Goal: Check status: Check status

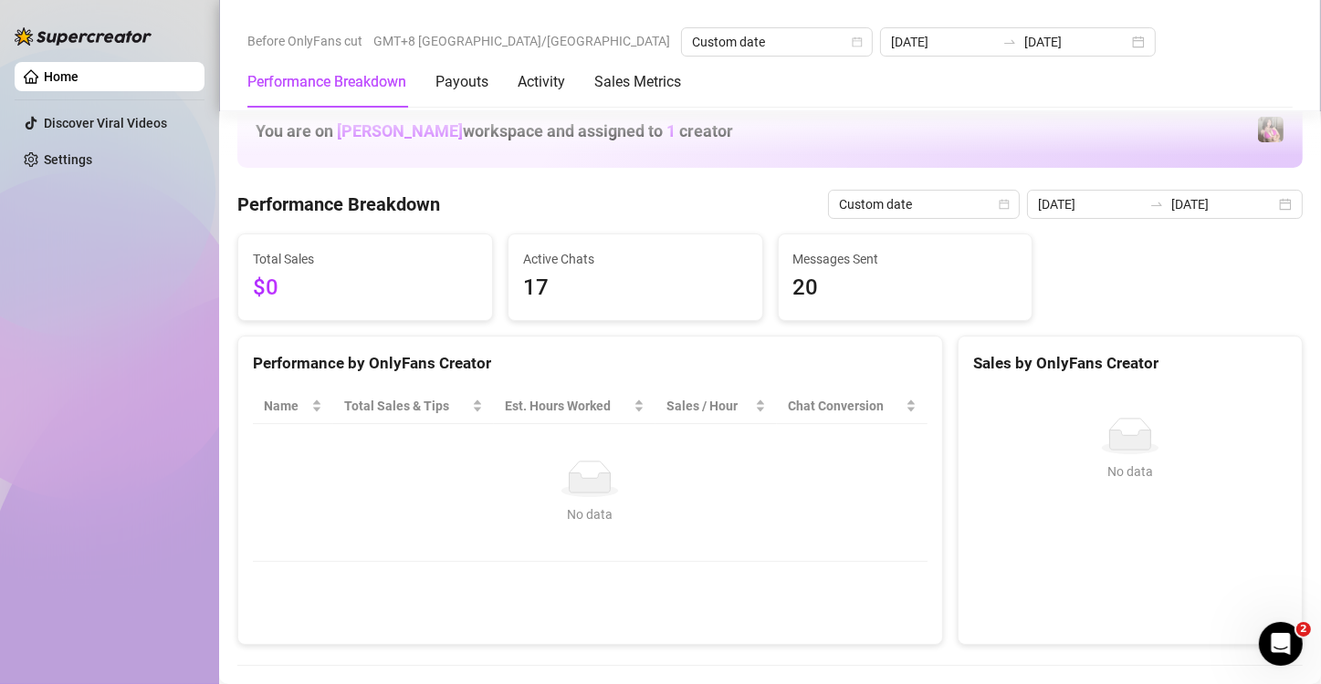
scroll to position [334, 0]
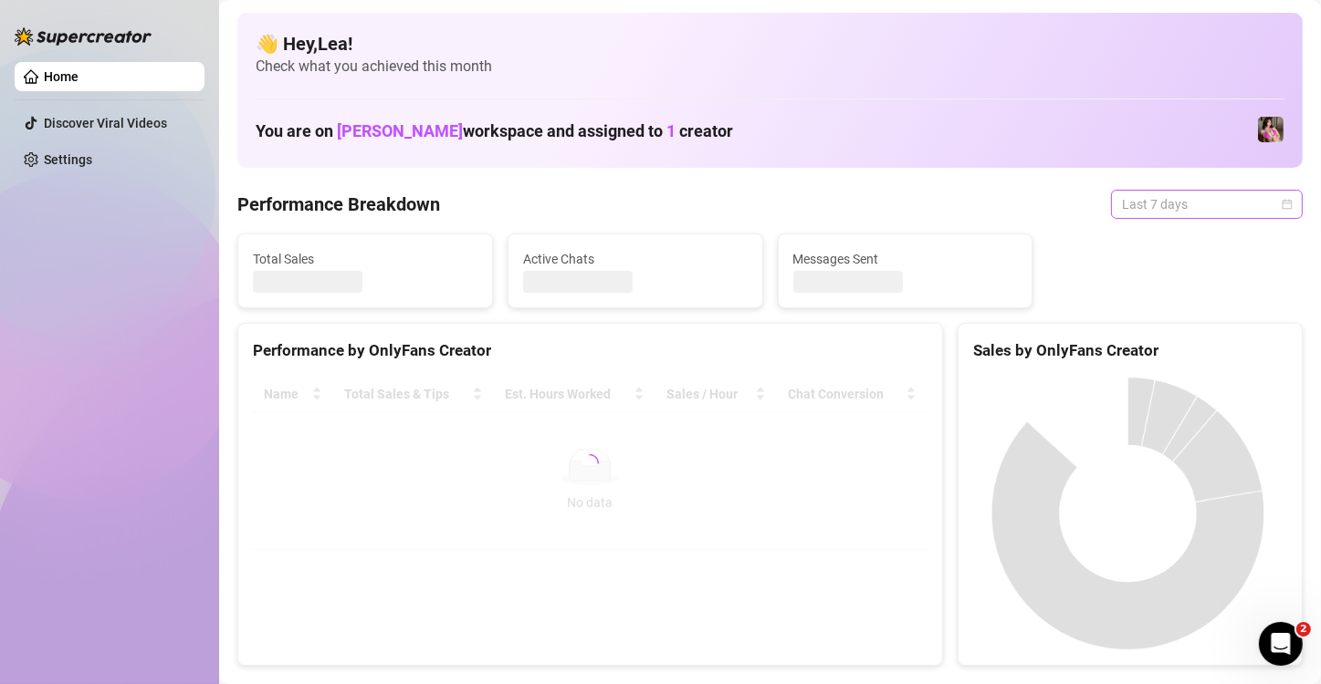
click at [1262, 198] on span "Last 7 days" at bounding box center [1207, 204] width 170 height 27
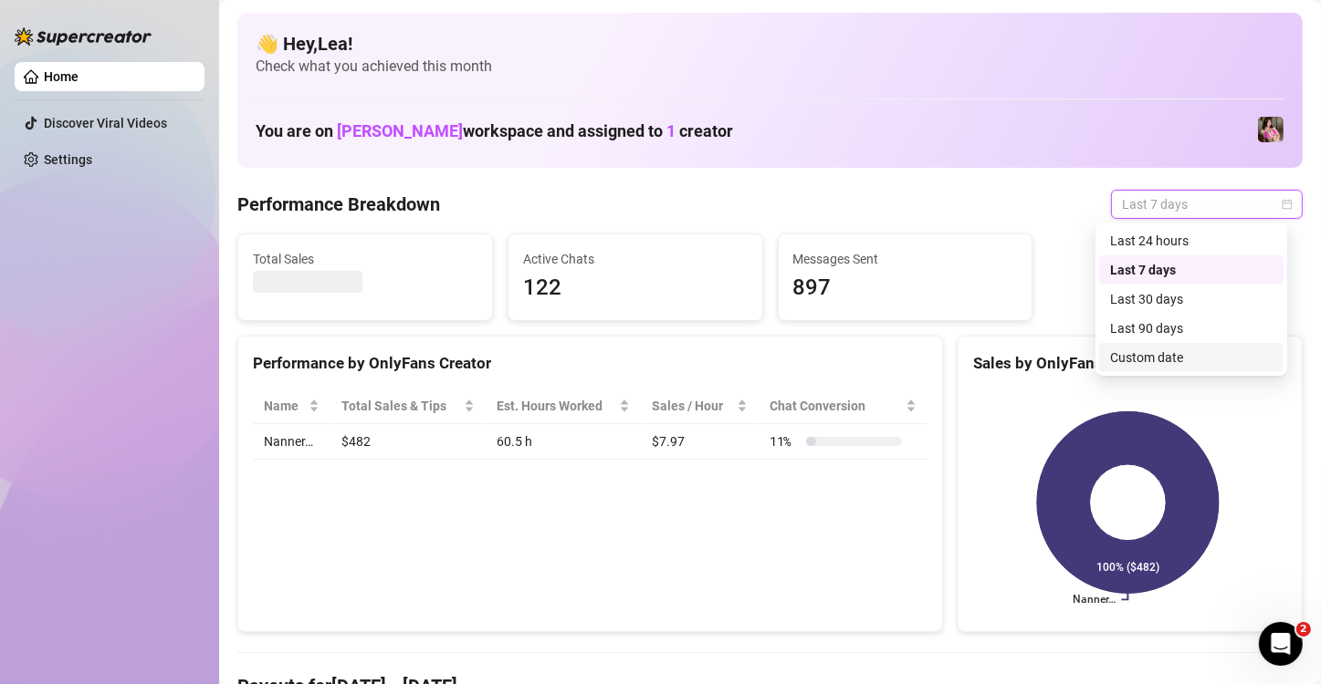
click at [1160, 354] on div "Custom date" at bounding box center [1191, 358] width 162 height 20
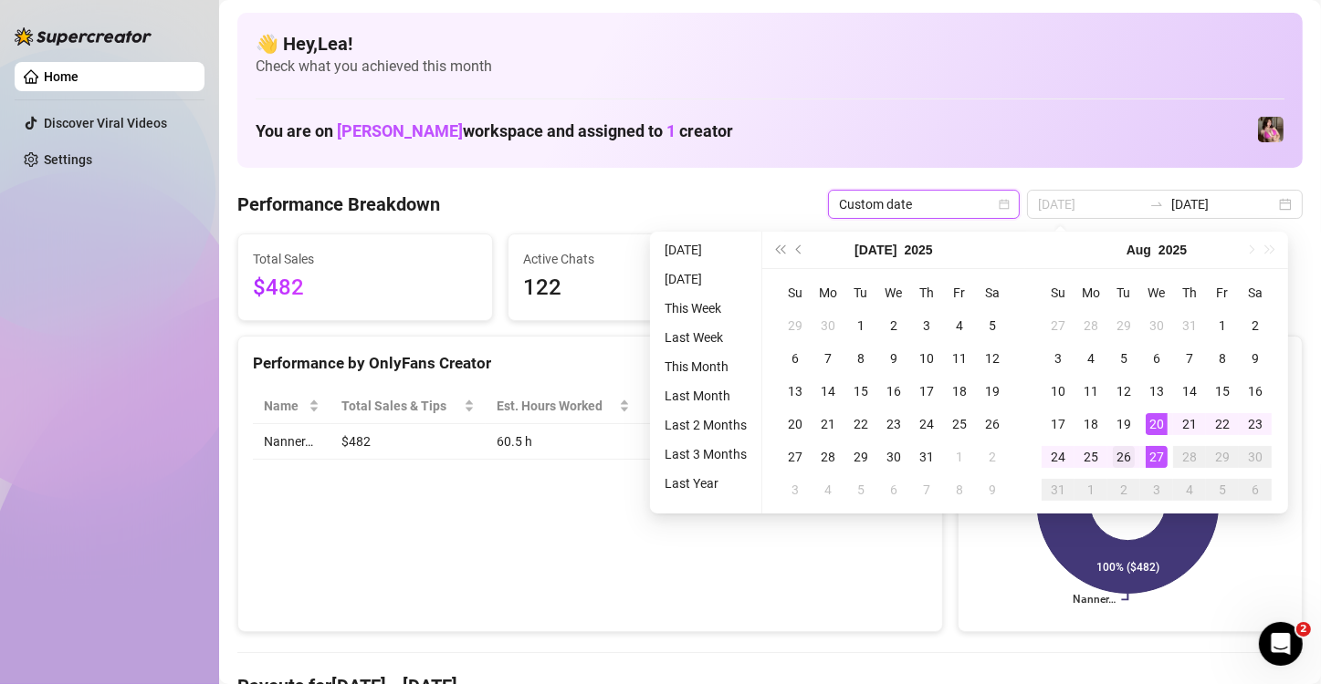
type input "2025-08-26"
click at [1129, 455] on div "26" at bounding box center [1123, 457] width 22 height 22
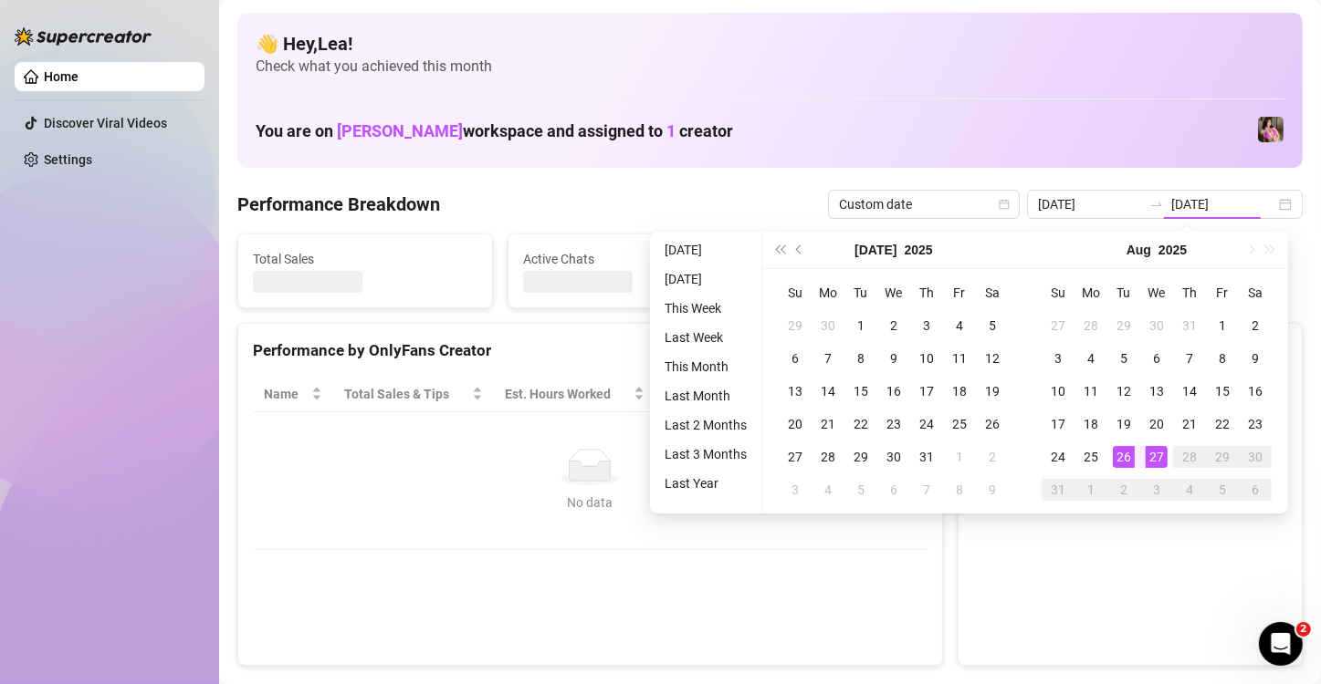
type input "2025-08-26"
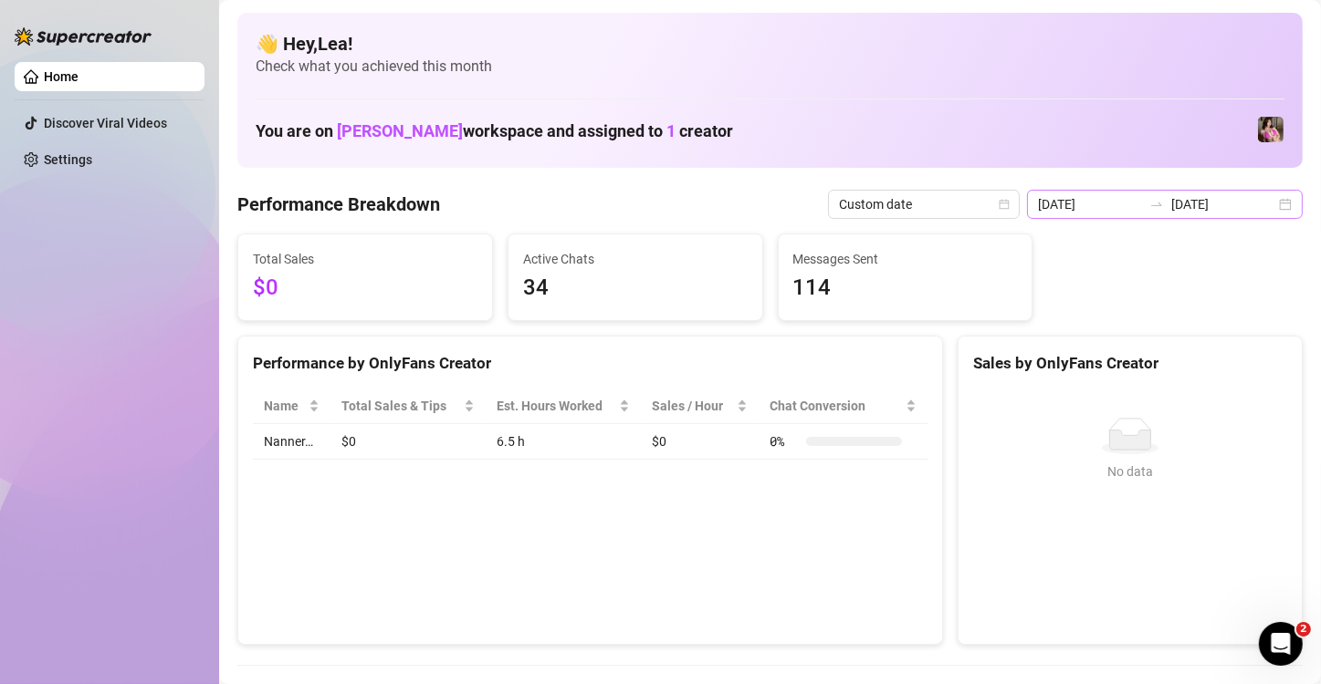
click at [1275, 208] on div "2025-08-26 2025-08-26" at bounding box center [1165, 204] width 276 height 29
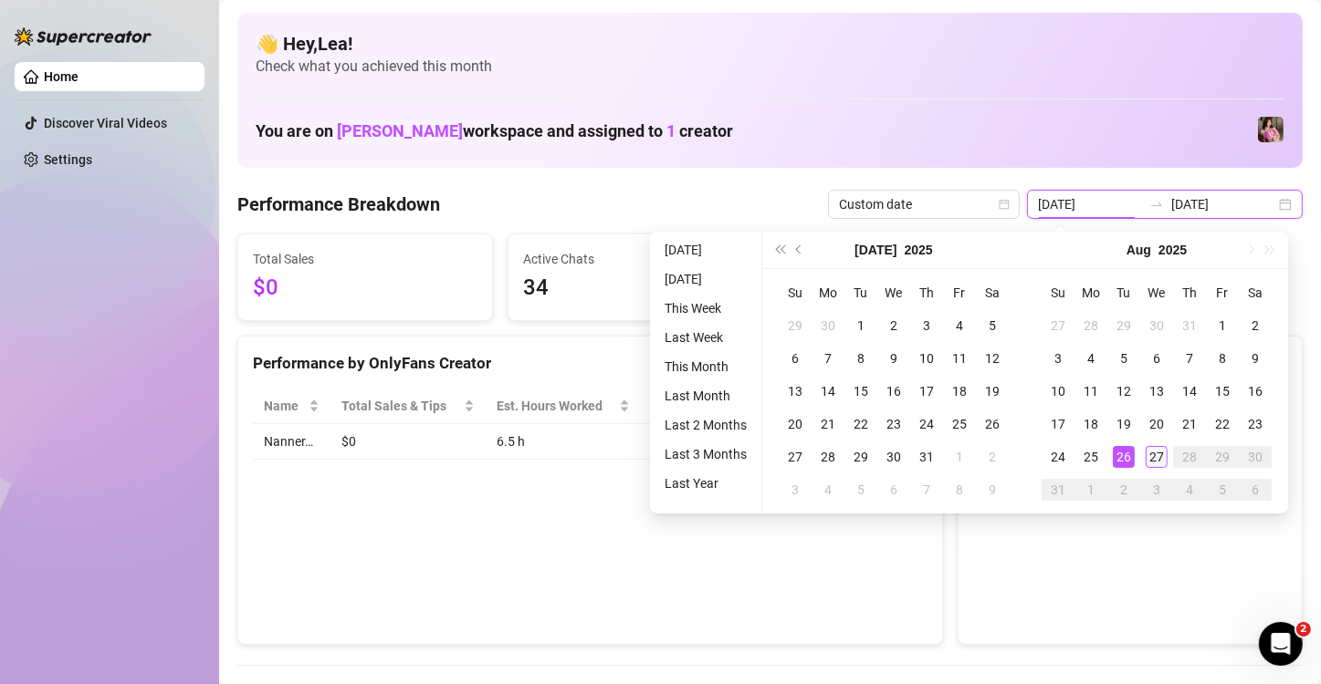
type input "2025-08-27"
click at [1160, 452] on div "27" at bounding box center [1156, 457] width 22 height 22
type input "2025-08-27"
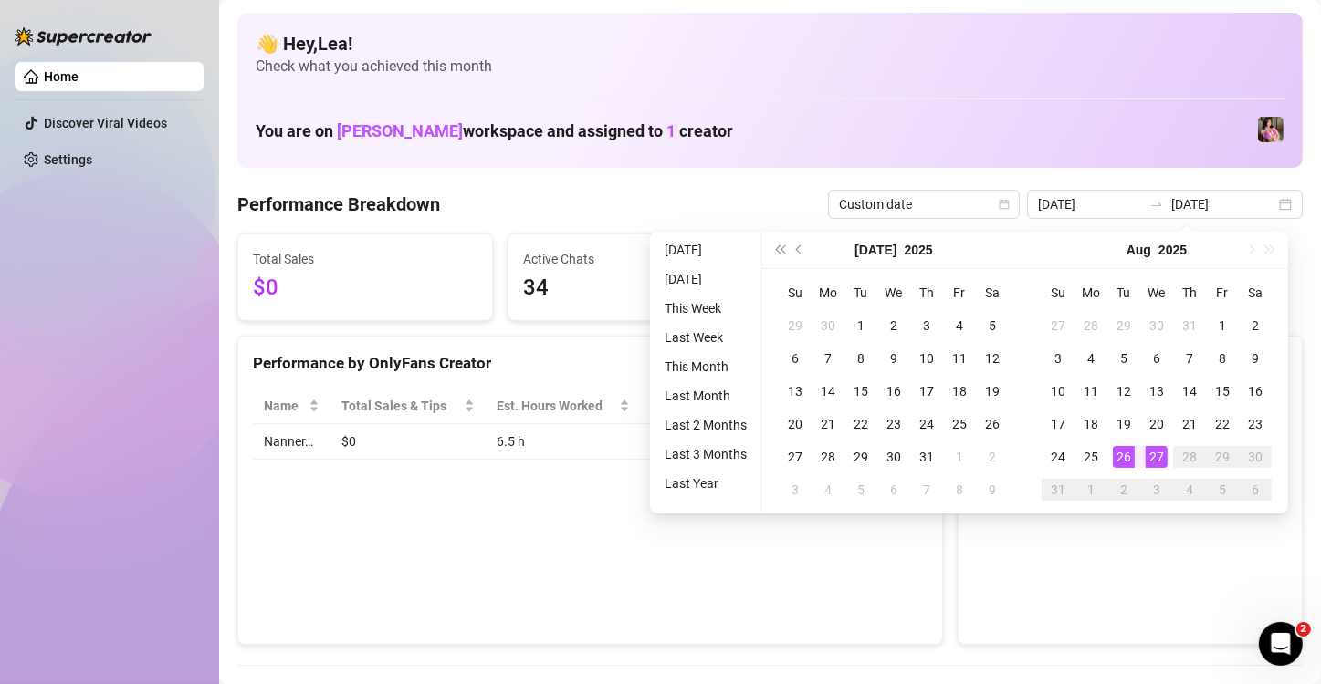
type input "2025-08-27"
